Goal: Navigation & Orientation: Find specific page/section

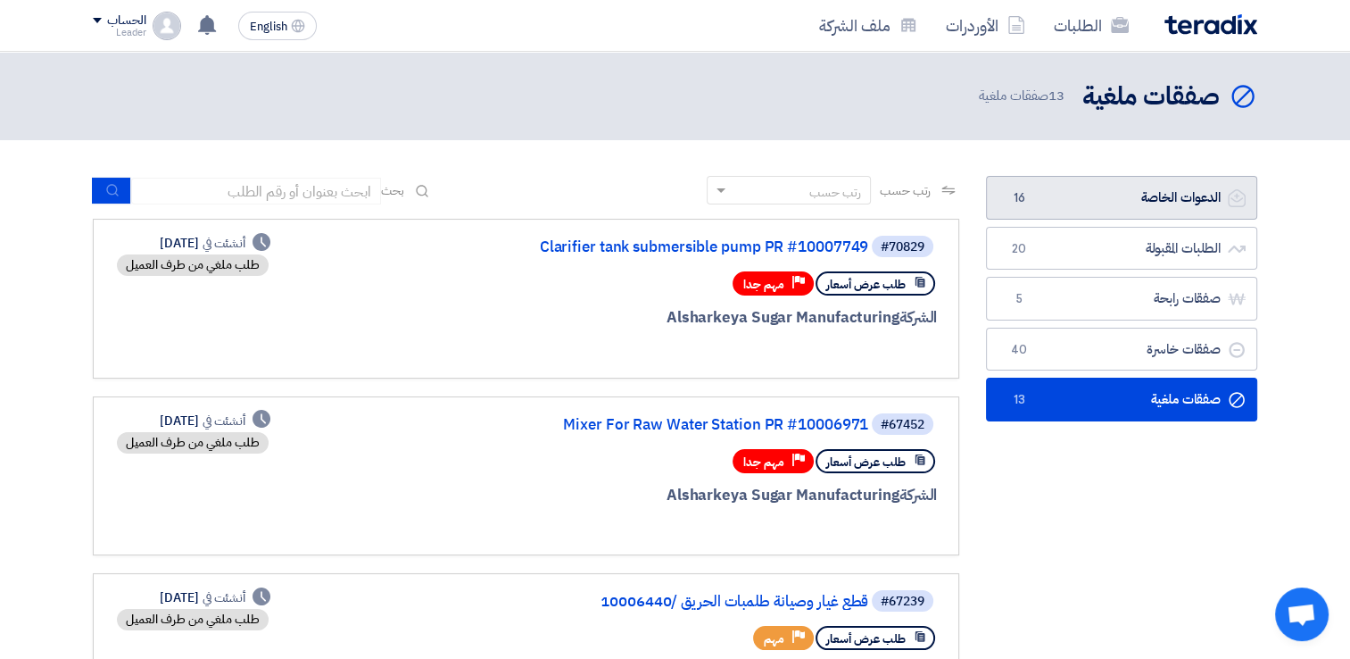
click at [1151, 198] on link "الدعوات الخاصة الدعوات الخاصة 16" at bounding box center [1121, 198] width 271 height 44
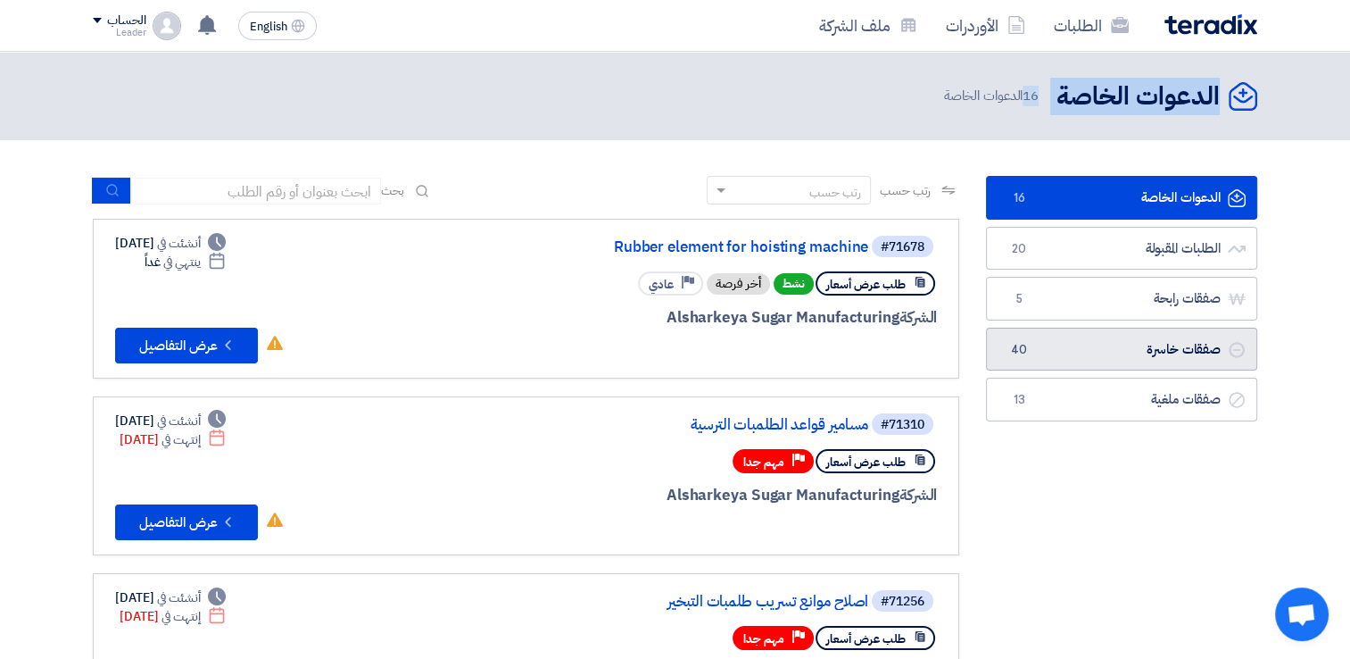
click at [1186, 345] on link "صفقات خاسرة صفقات خاسرة 40" at bounding box center [1121, 350] width 271 height 44
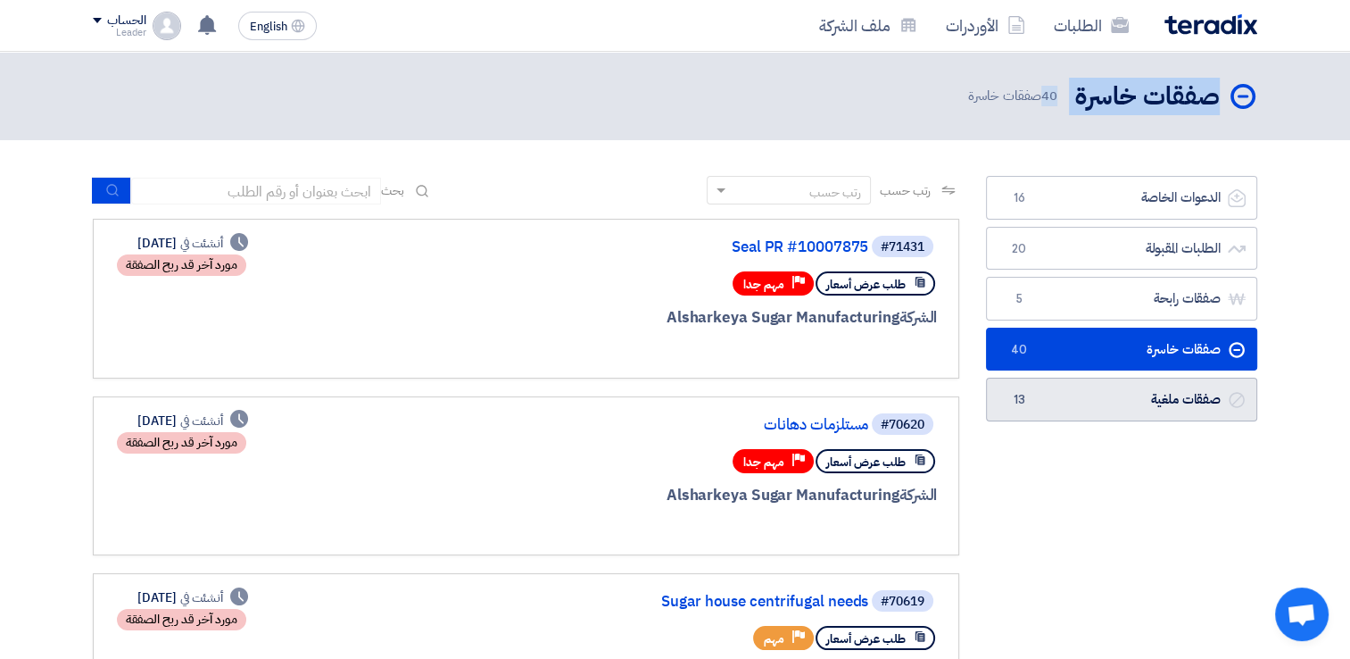
click at [1221, 378] on link "صفقات ملغية صفقات ملغية 13" at bounding box center [1121, 400] width 271 height 44
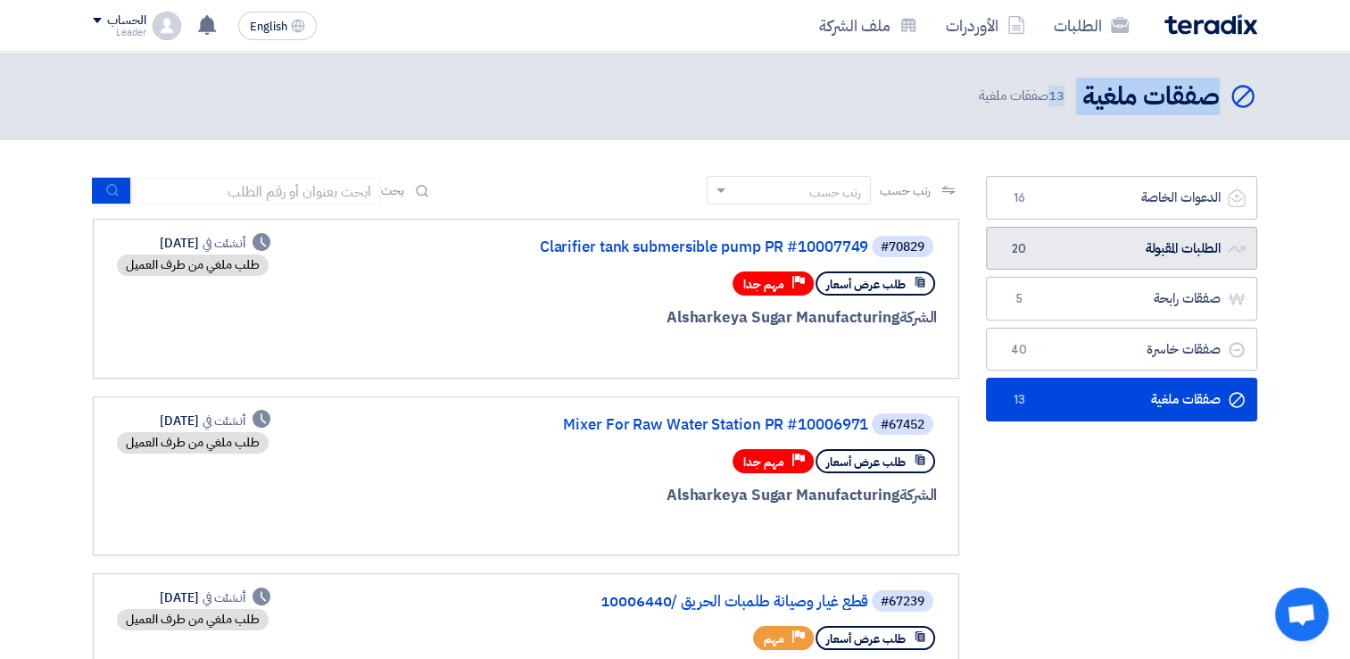
click at [1152, 249] on link "الطلبات المقبولة الطلبات المقبولة 20" at bounding box center [1121, 249] width 271 height 44
